Goal: Register for event/course

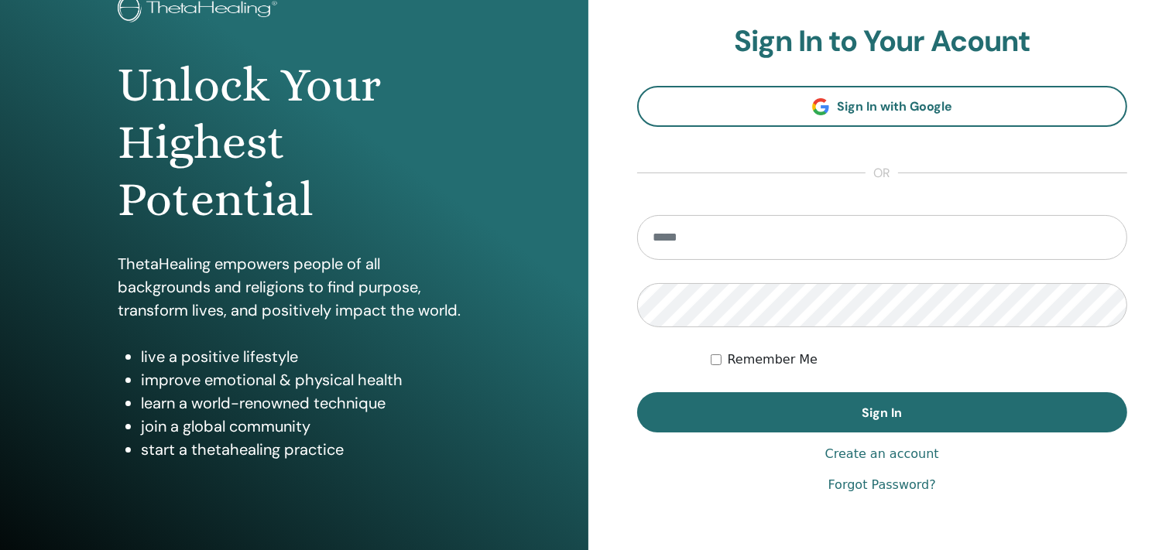
scroll to position [115, 0]
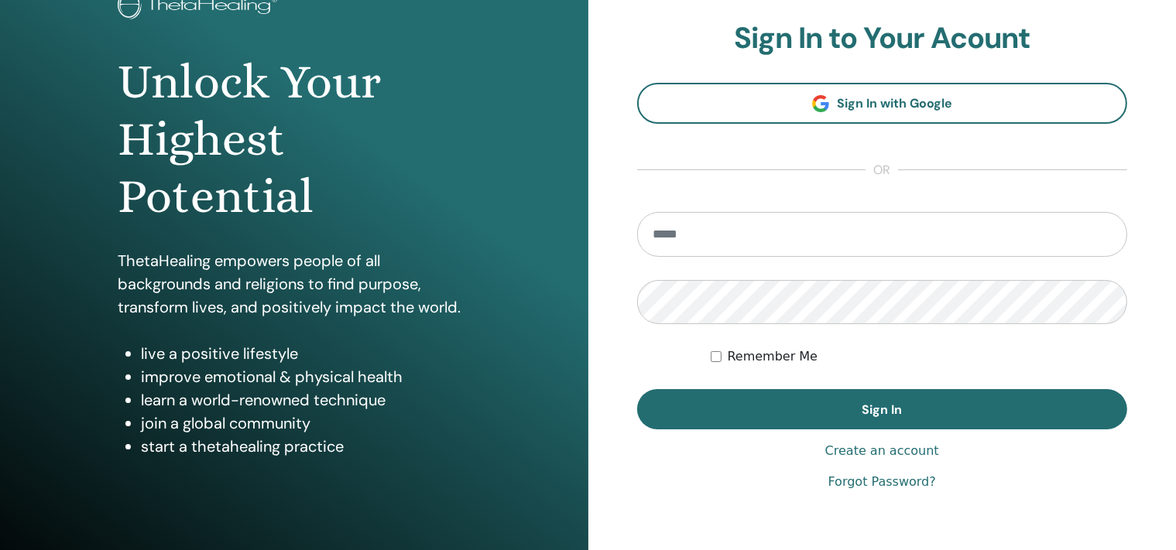
click at [671, 239] on input "email" at bounding box center [882, 234] width 491 height 45
type input "**********"
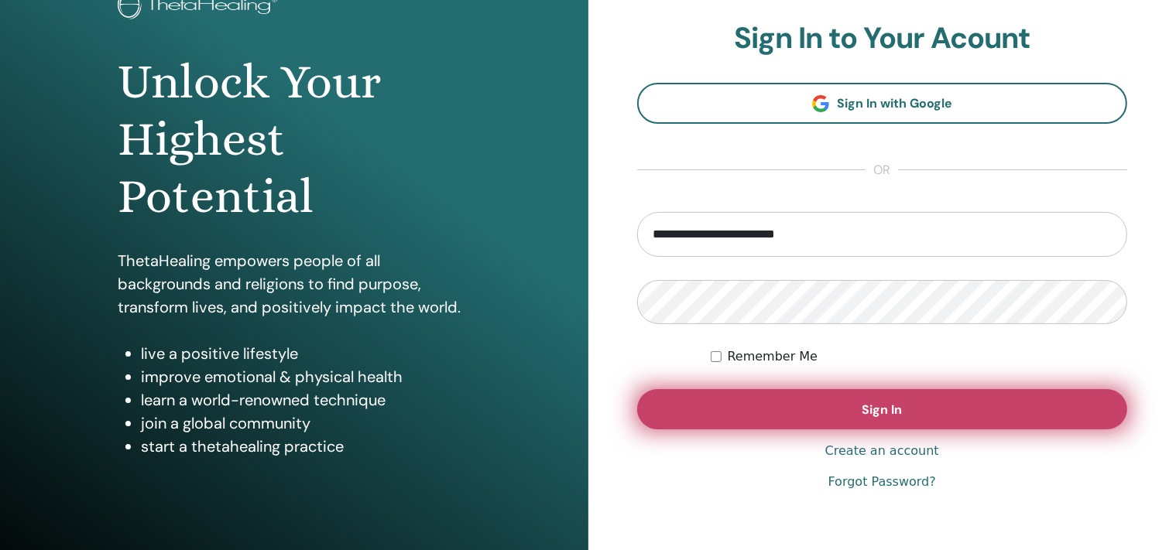
click at [854, 417] on button "Sign In" at bounding box center [882, 409] width 491 height 40
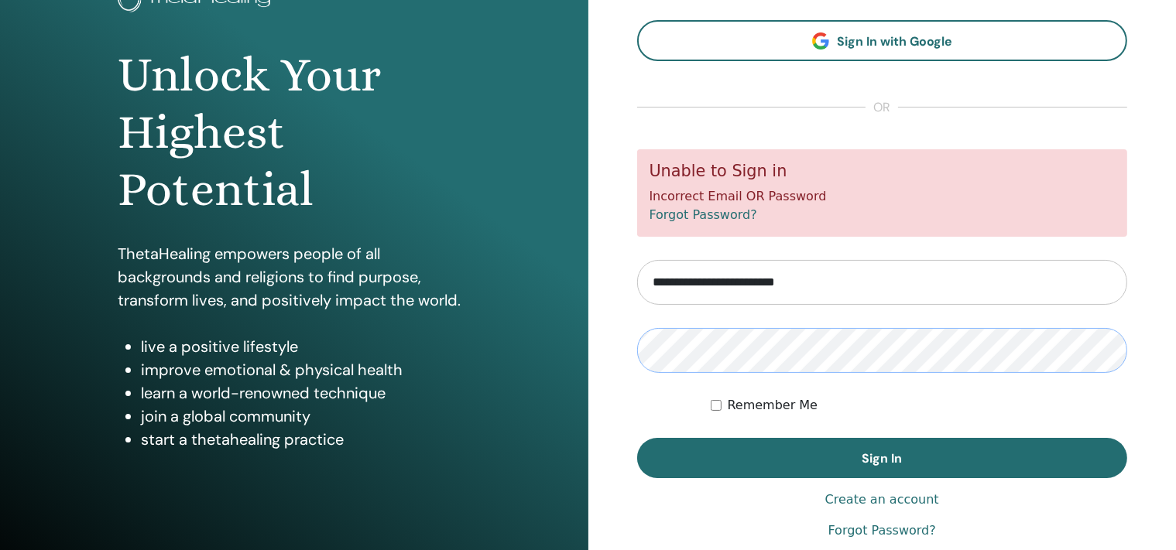
scroll to position [124, 0]
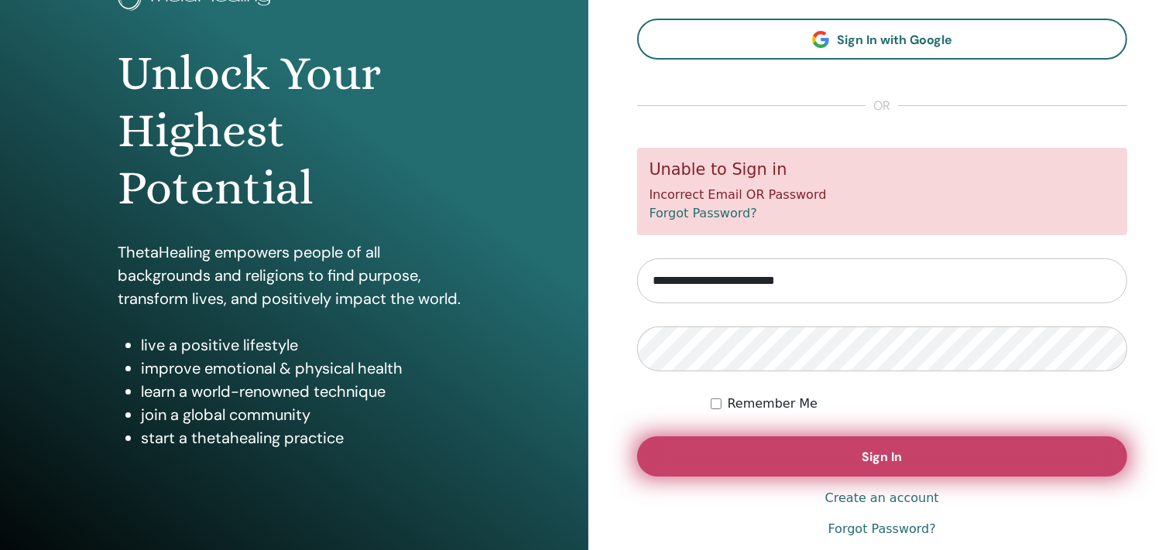
click at [882, 457] on span "Sign In" at bounding box center [882, 457] width 40 height 16
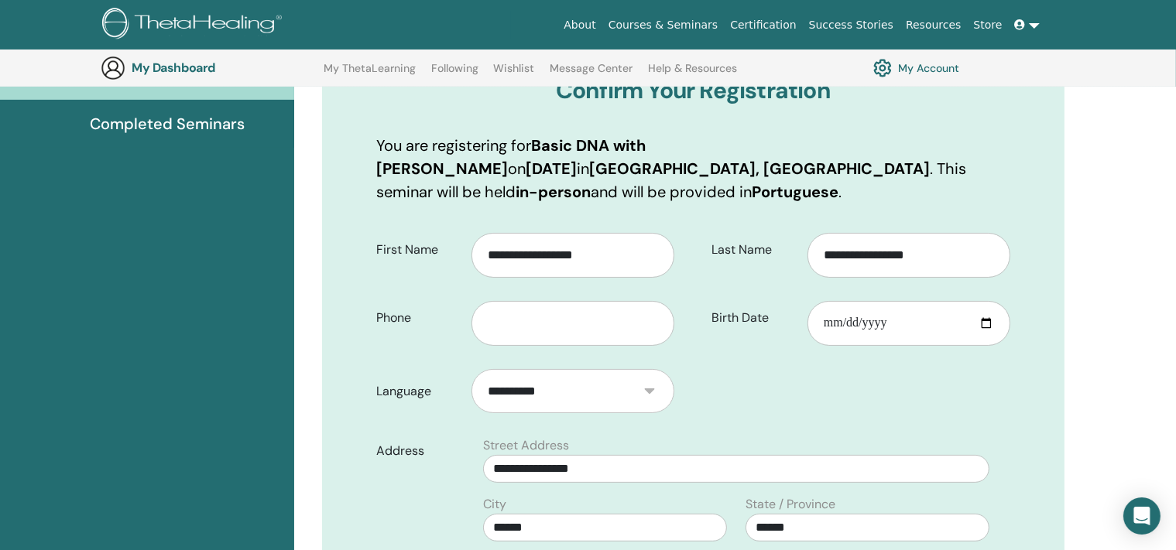
scroll to position [257, 0]
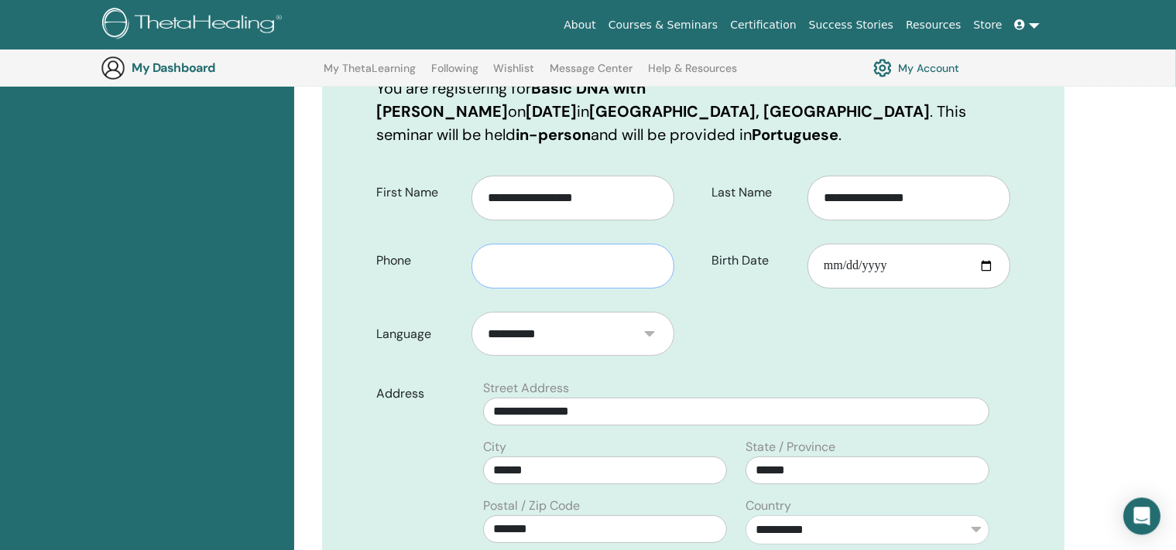
click at [519, 262] on input "text" at bounding box center [572, 266] width 203 height 45
type input "*********"
click at [835, 267] on input "Birth Date" at bounding box center [908, 266] width 203 height 45
type input "**********"
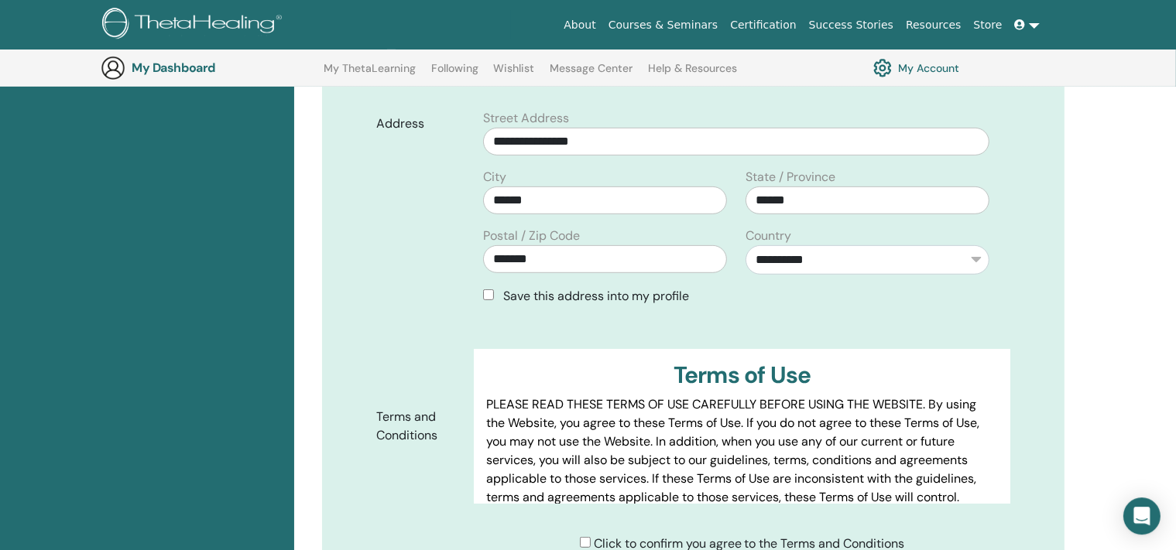
scroll to position [529, 0]
click at [485, 299] on div "Save this address into my profile" at bounding box center [736, 295] width 506 height 19
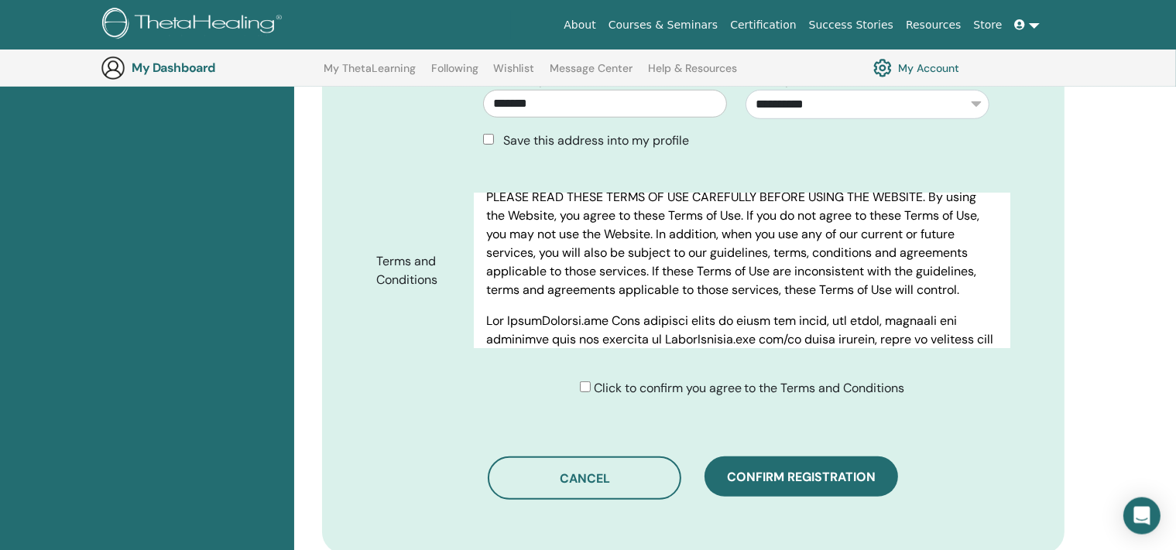
scroll to position [60, 0]
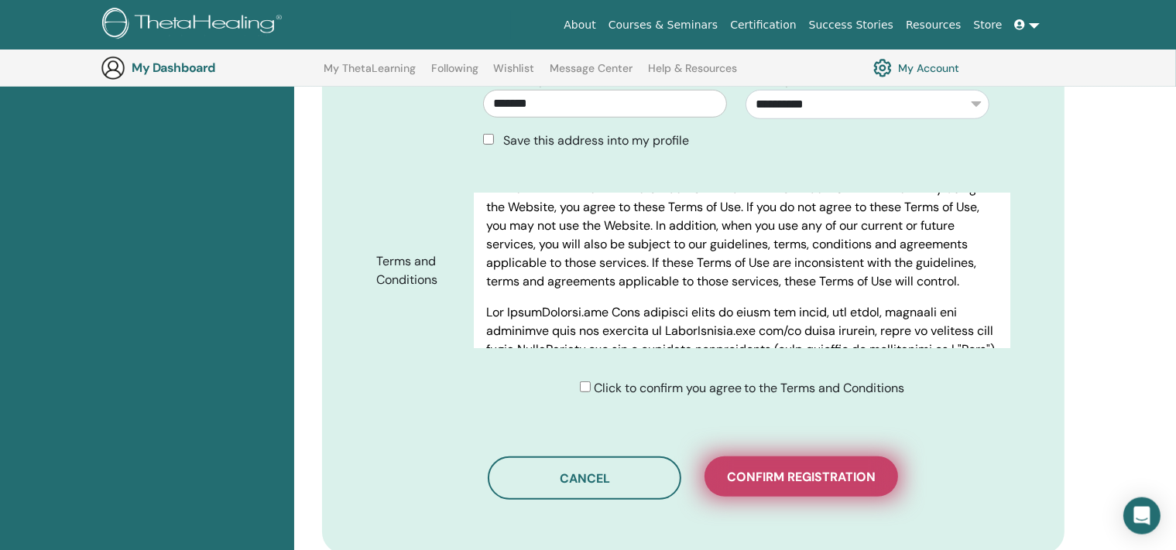
click at [810, 482] on span "Confirm registration" at bounding box center [801, 477] width 149 height 16
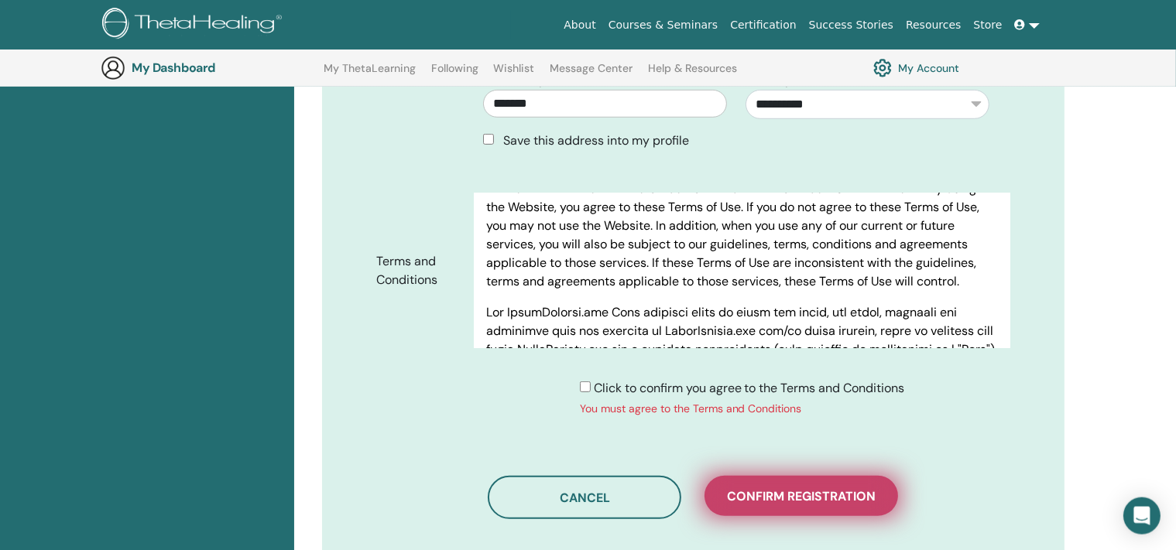
click at [841, 502] on span "Confirm registration" at bounding box center [801, 496] width 149 height 16
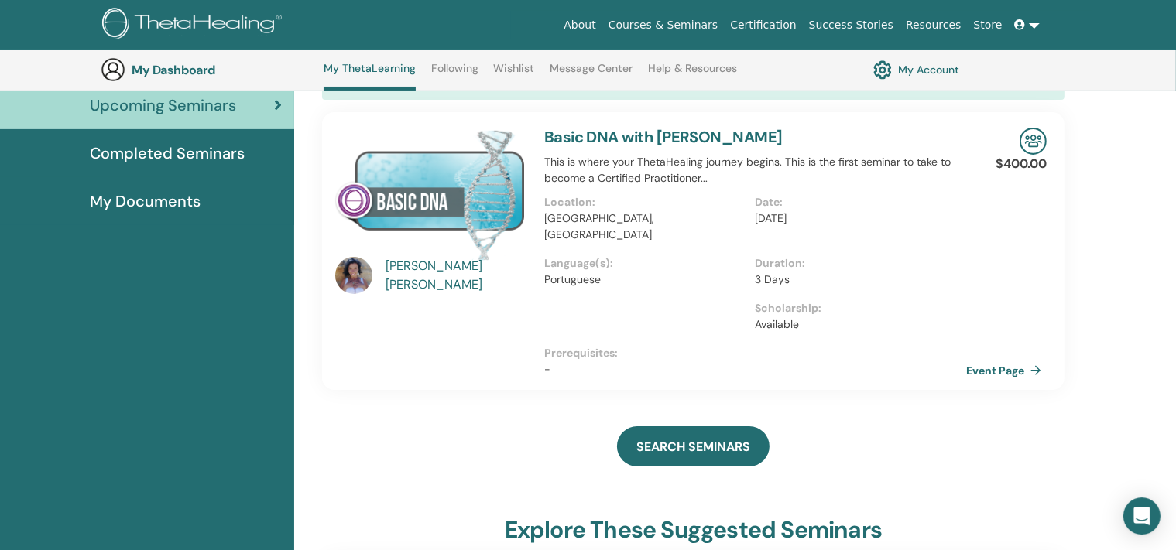
scroll to position [177, 0]
